Goal: Connect with others: Establish contact or relationships with other users

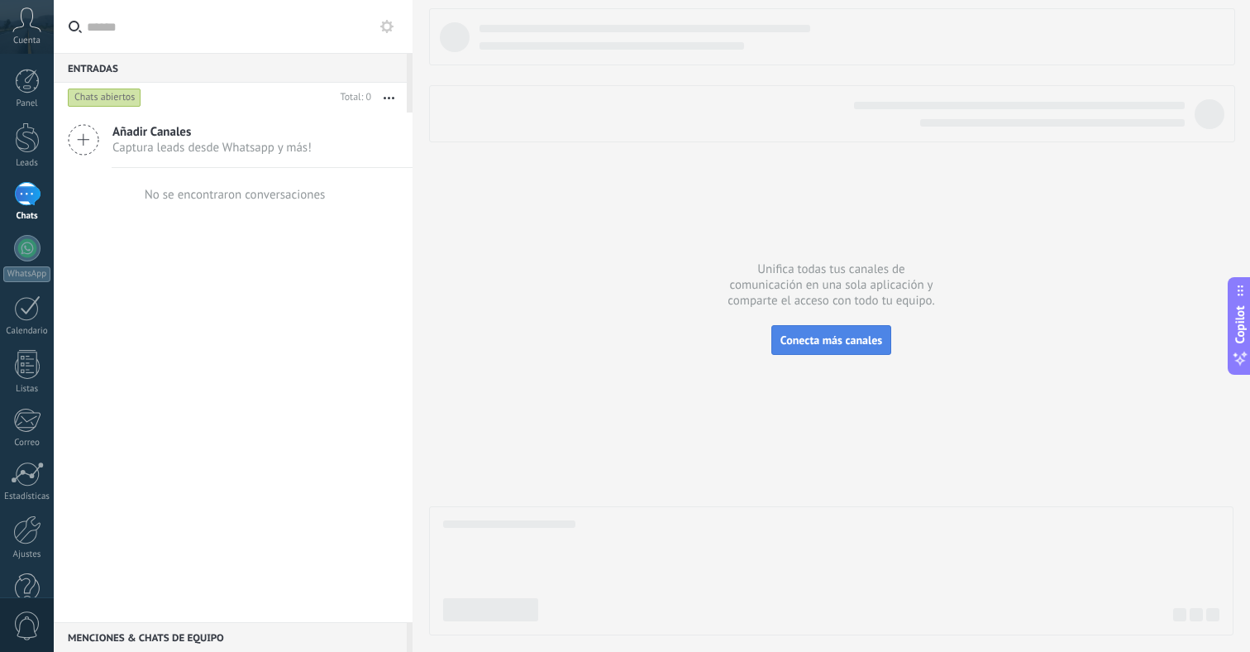
click at [847, 341] on span "Conecta más canales" at bounding box center [832, 339] width 102 height 15
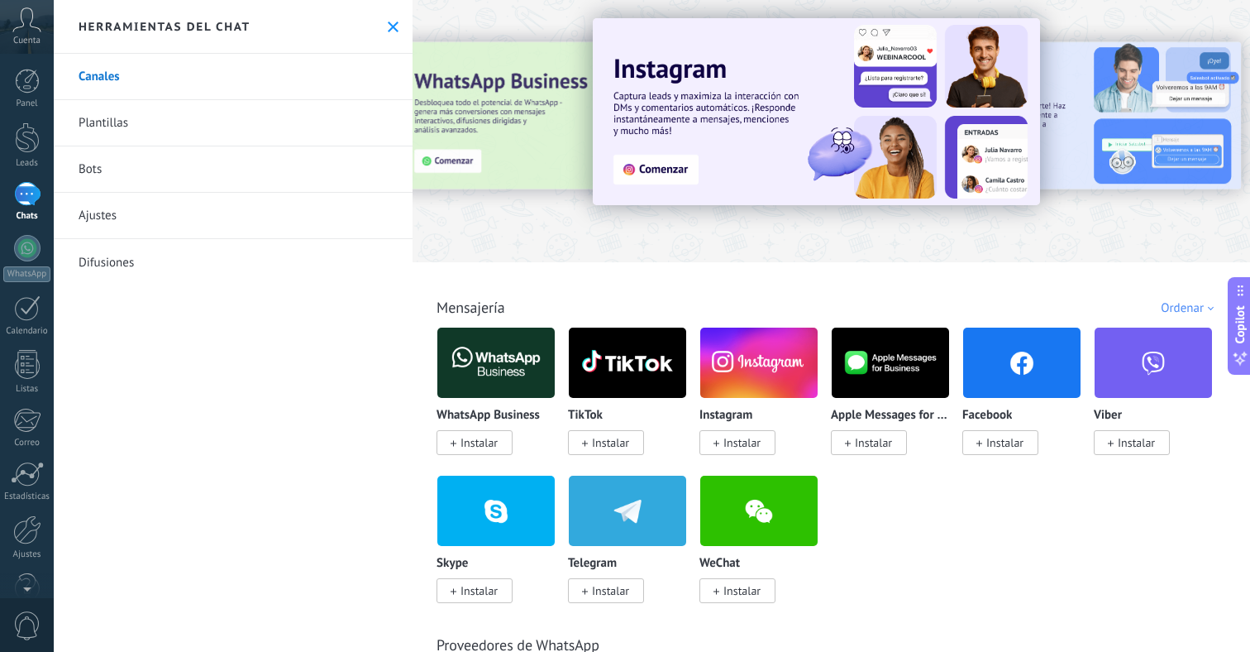
scroll to position [31, 0]
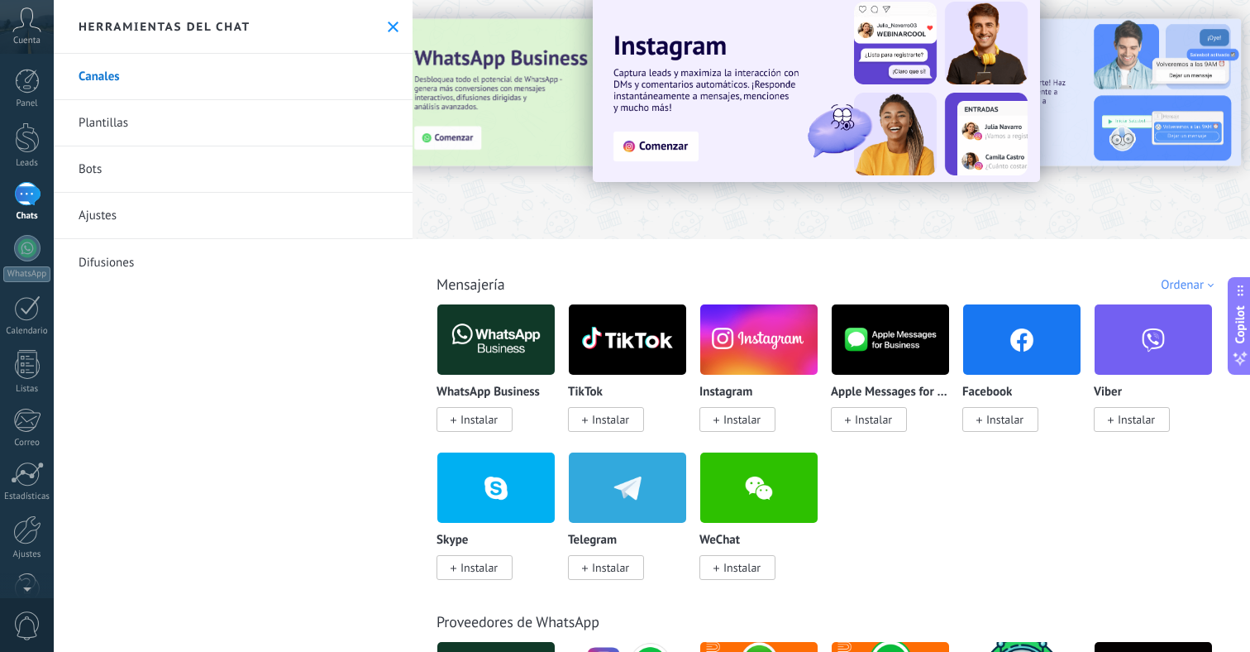
click at [487, 357] on img at bounding box center [495, 339] width 117 height 80
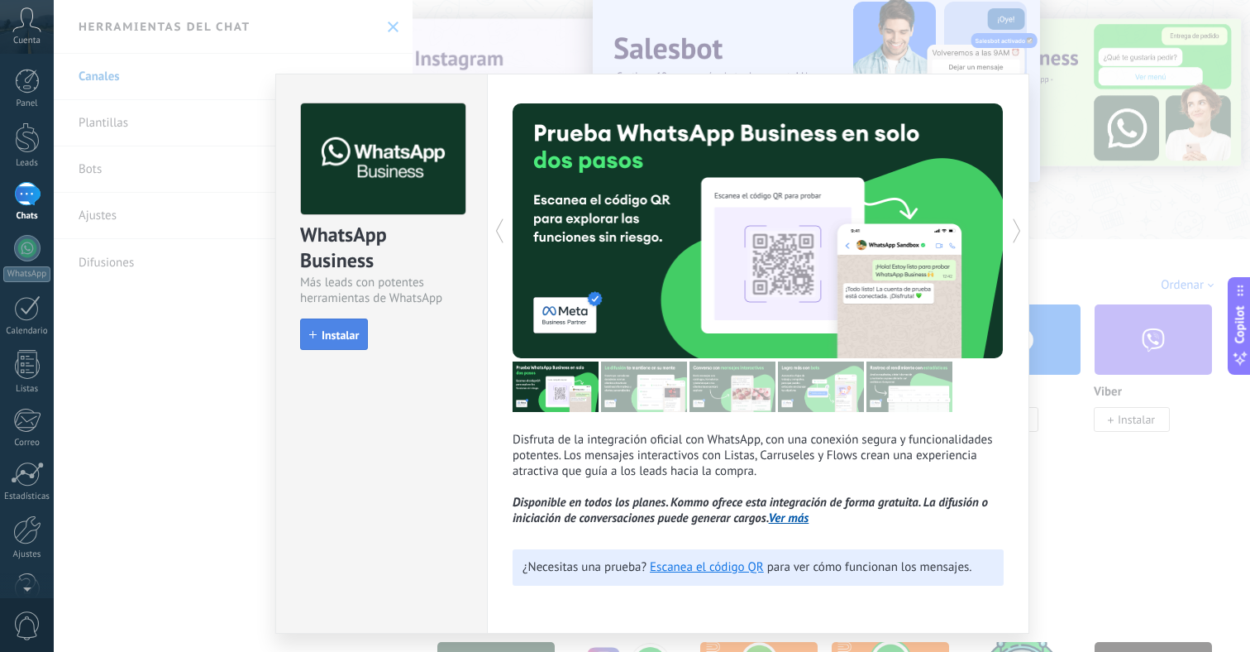
click at [328, 340] on span "Instalar" at bounding box center [340, 335] width 37 height 12
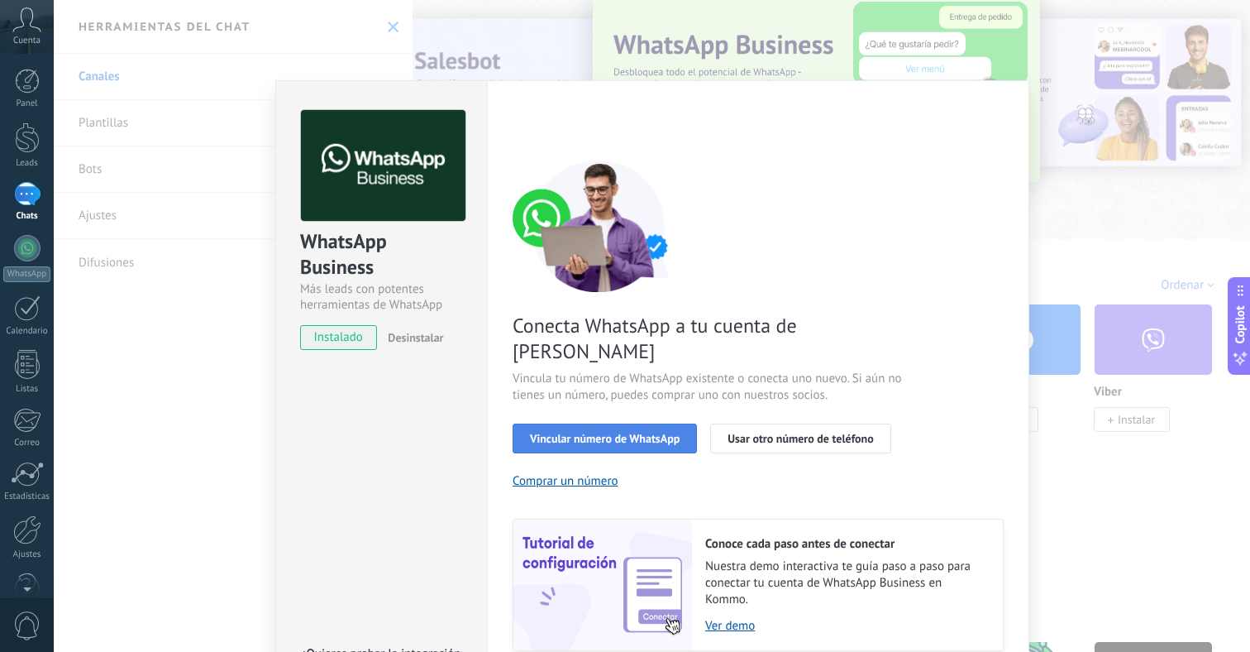
click at [622, 432] on span "Vincular número de WhatsApp" at bounding box center [605, 438] width 150 height 12
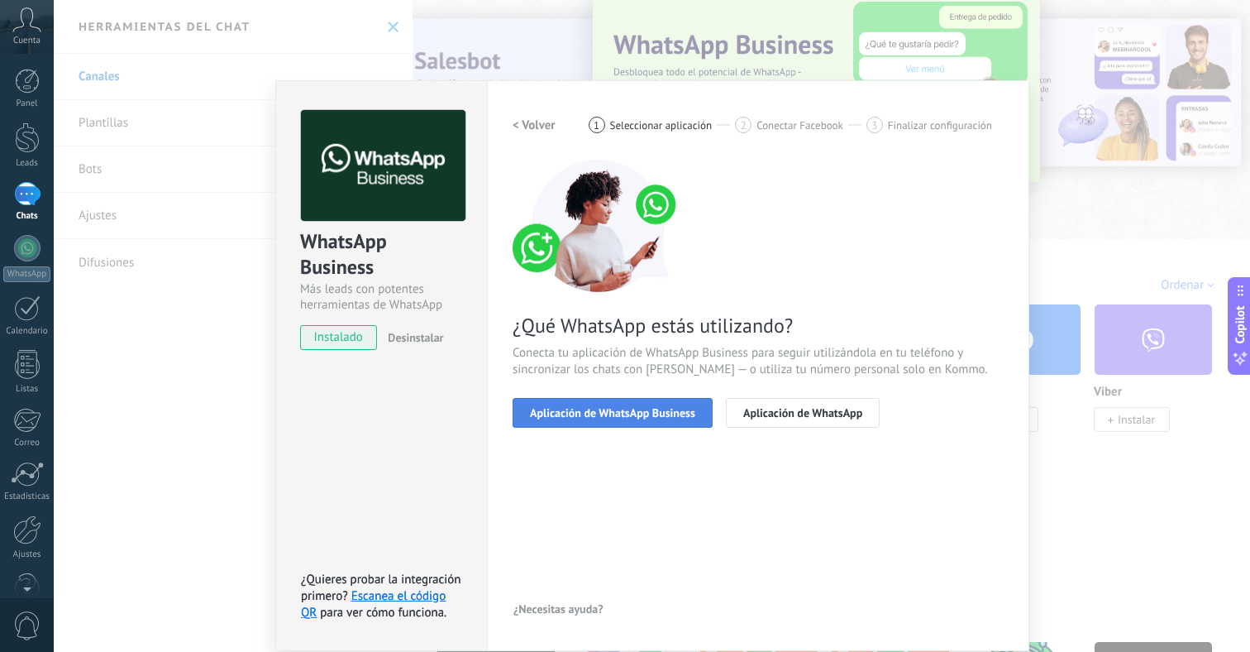
click at [622, 416] on span "Aplicación de WhatsApp Business" at bounding box center [612, 413] width 165 height 12
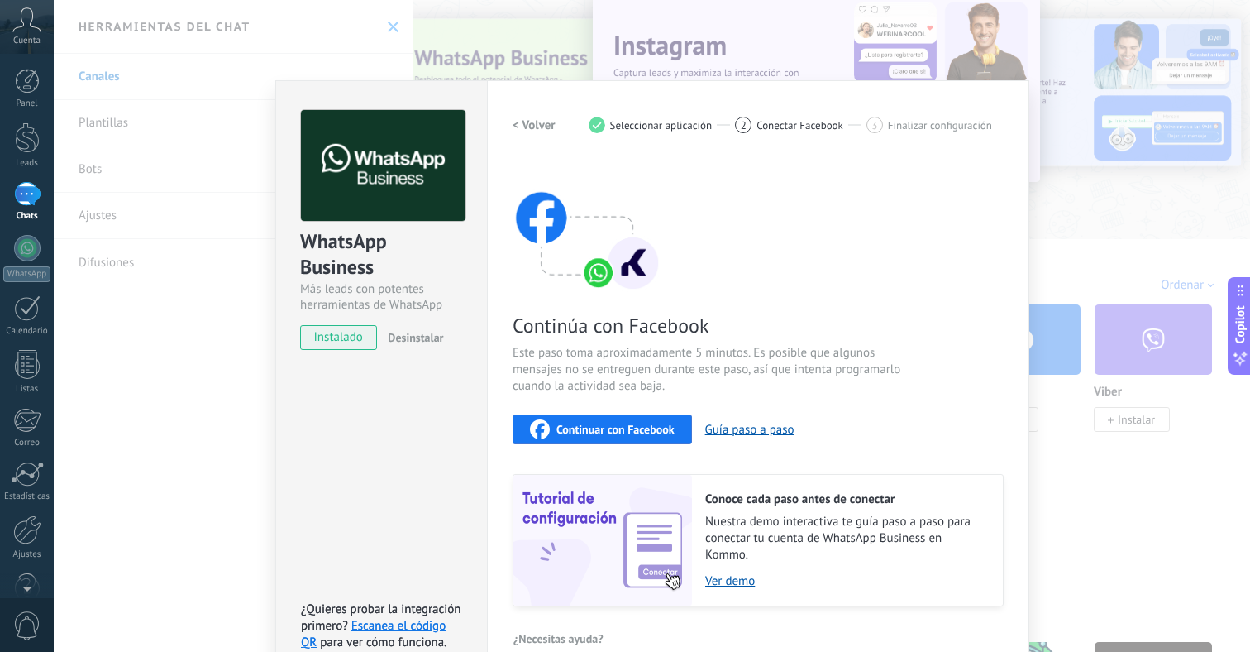
click at [611, 429] on span "Continuar con Facebook" at bounding box center [615, 429] width 118 height 12
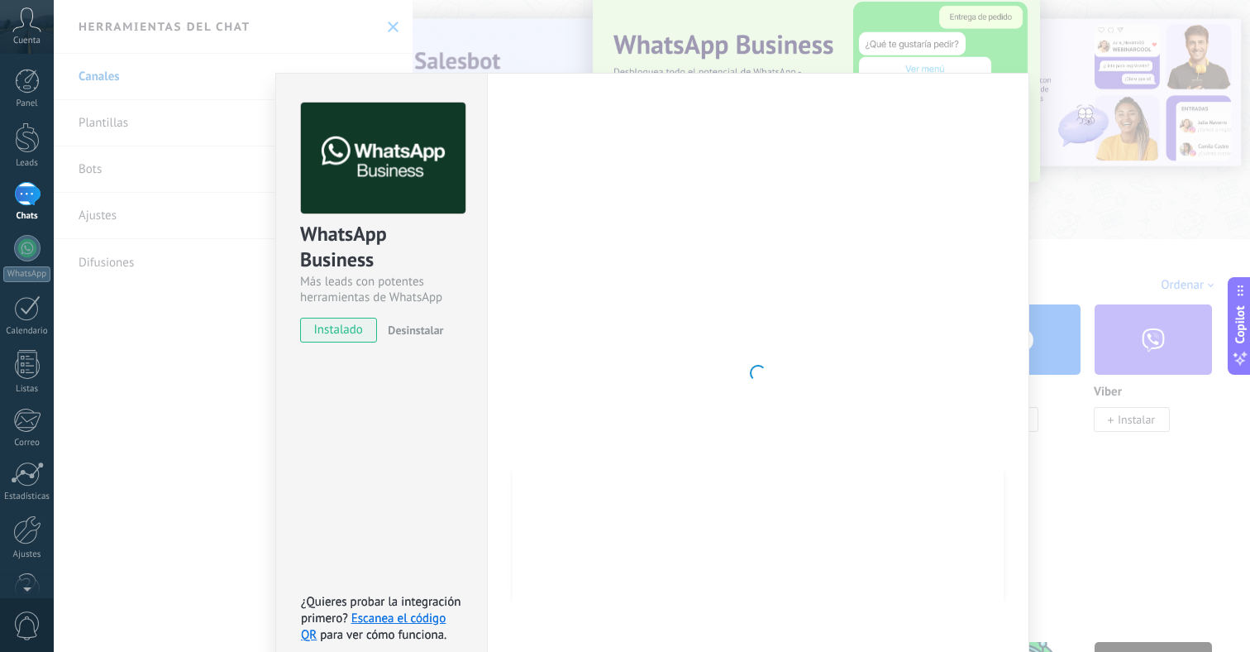
scroll to position [28, 0]
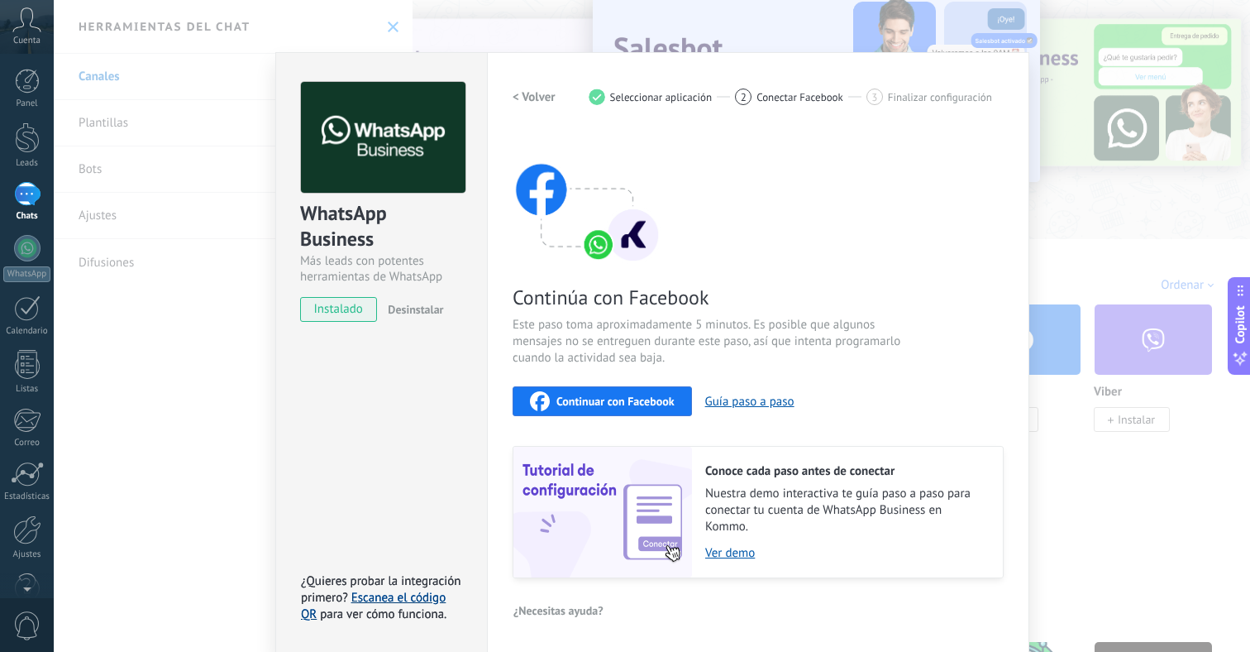
click at [412, 593] on link "Escanea el código QR" at bounding box center [373, 606] width 145 height 32
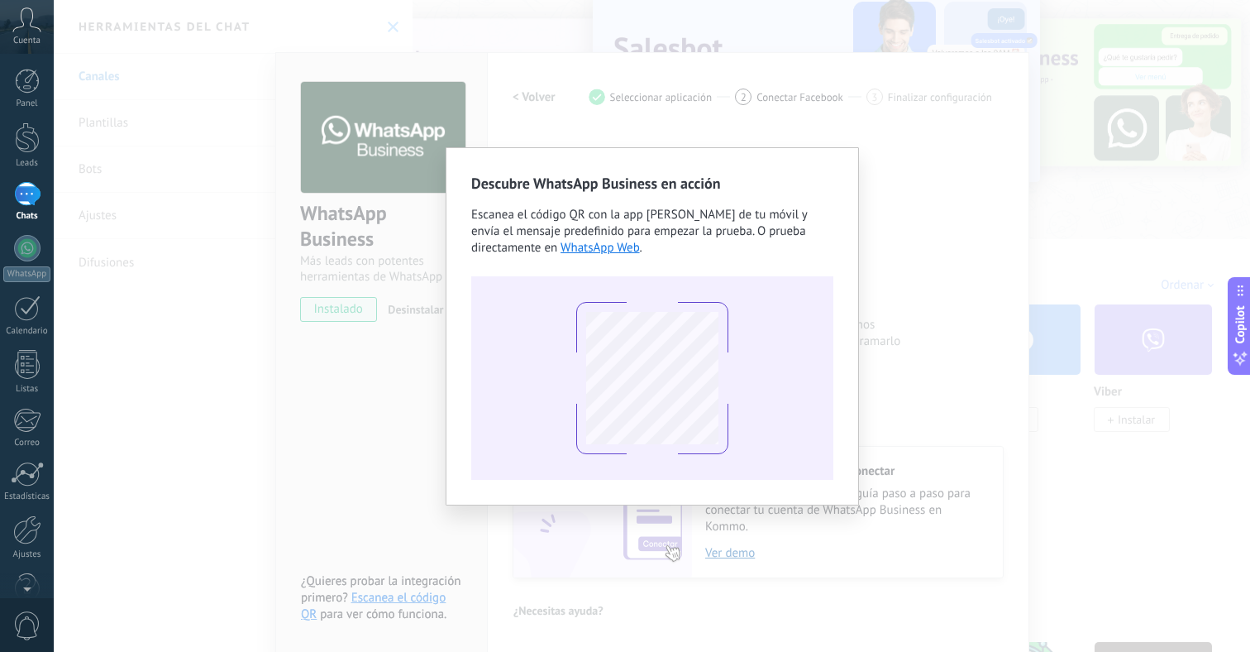
click at [1146, 112] on div "Descubre WhatsApp Business en acción Escanea el código QR con la app [PERSON_NA…" at bounding box center [652, 326] width 1196 height 652
